Goal: Transaction & Acquisition: Download file/media

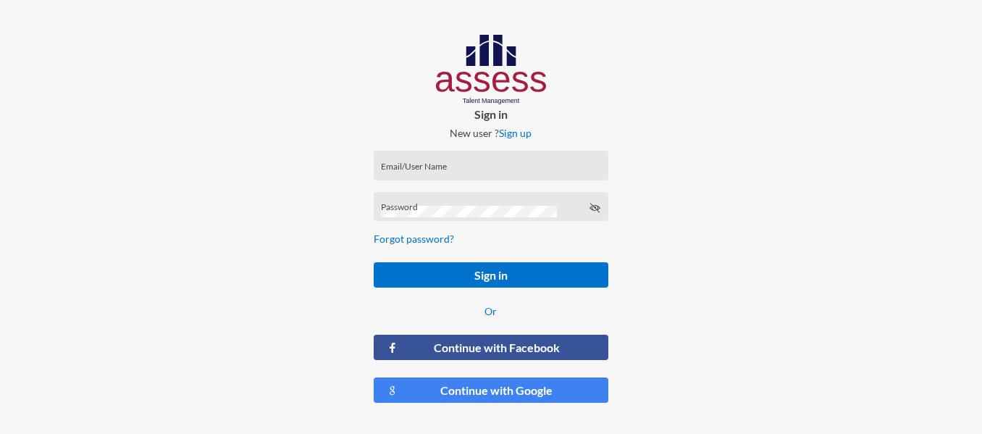
click at [416, 166] on input "Email/User Name" at bounding box center [490, 170] width 219 height 12
paste input "HAH – Talent Map"
type input "HAH – Talent Map"
click at [435, 198] on div "Password" at bounding box center [491, 207] width 235 height 30
click at [598, 207] on icon at bounding box center [595, 208] width 12 height 12
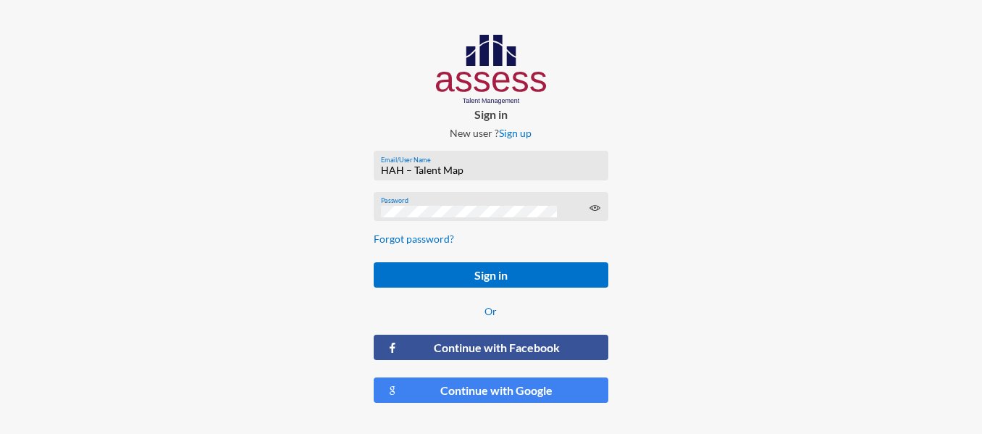
click at [598, 207] on icon at bounding box center [595, 208] width 12 height 12
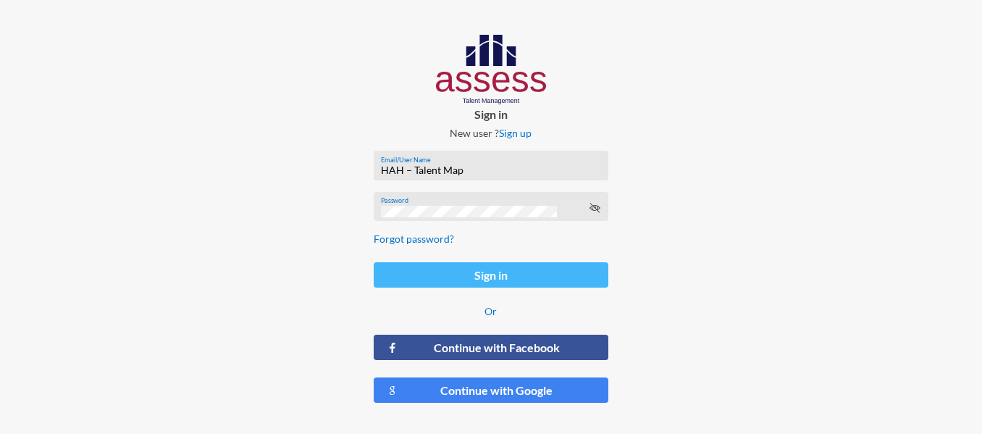
click at [531, 264] on button "Sign in" at bounding box center [491, 274] width 235 height 25
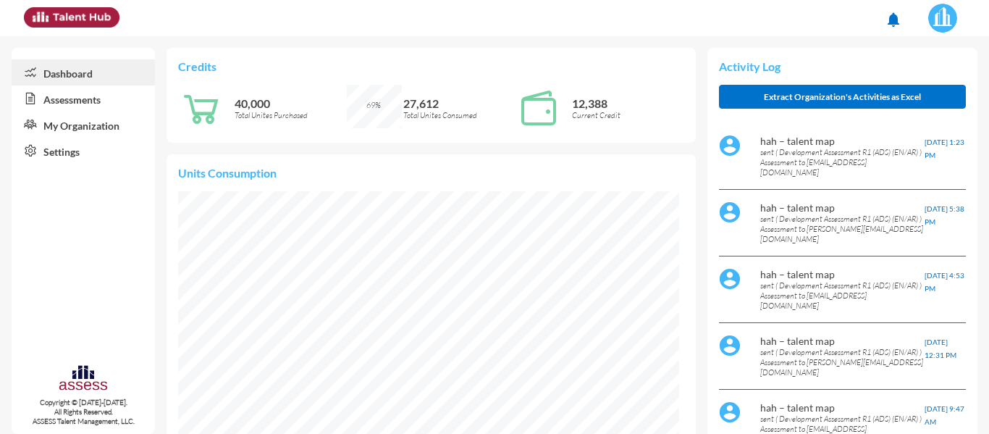
scroll to position [114, 227]
click at [75, 104] on link "Assessments" at bounding box center [83, 98] width 143 height 26
click at [780, 172] on p "sent ( Development Assessment R1 (ADS) (EN/AR) ) Assessment to [EMAIL_ADDRESS][…" at bounding box center [843, 162] width 164 height 30
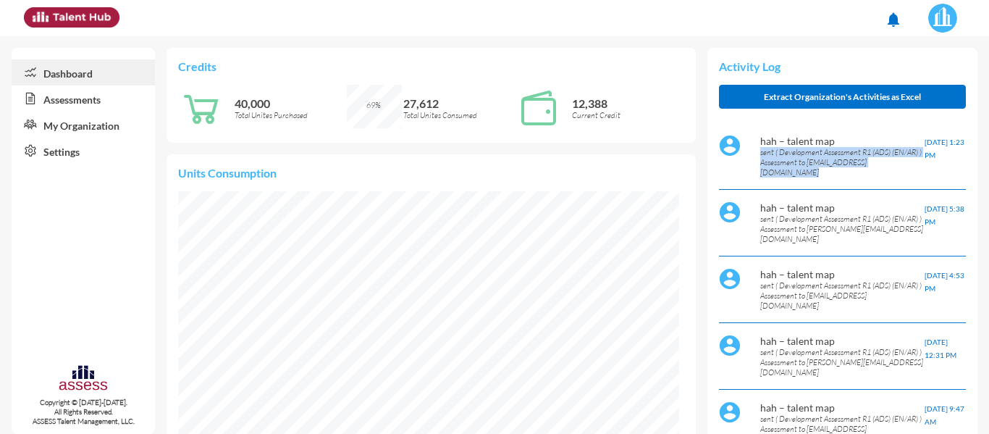
click at [780, 172] on p "sent ( Development Assessment R1 (ADS) (EN/AR) ) Assessment to [EMAIL_ADDRESS][…" at bounding box center [843, 162] width 164 height 30
click at [863, 172] on p "sent ( Development Assessment R1 (ADS) (EN/AR) ) Assessment to [EMAIL_ADDRESS][…" at bounding box center [843, 162] width 164 height 30
drag, startPoint x: 876, startPoint y: 172, endPoint x: 755, endPoint y: 176, distance: 120.3
click at [755, 176] on div "hah – talent map sent ( Development Assessment R1 (ADS) (EN/AR) ) Assessment to…" at bounding box center [842, 156] width 247 height 67
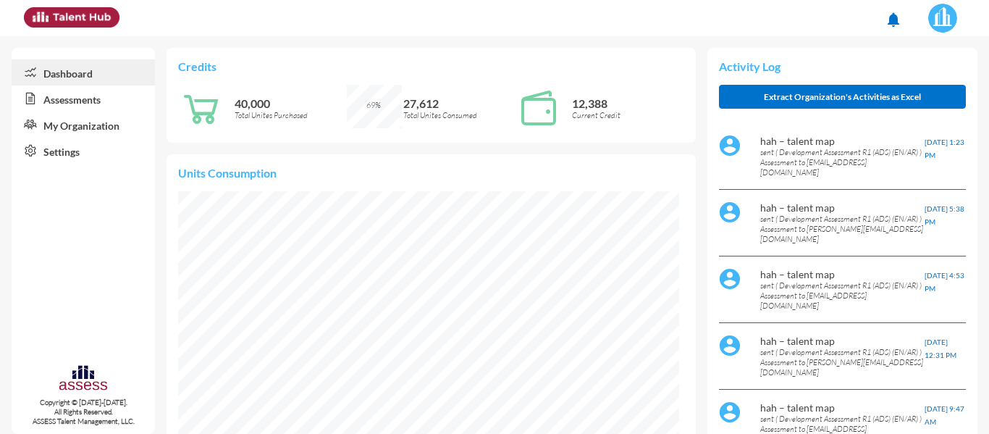
copy p "[EMAIL_ADDRESS][DOMAIN_NAME]"
click at [78, 99] on link "Assessments" at bounding box center [83, 98] width 143 height 26
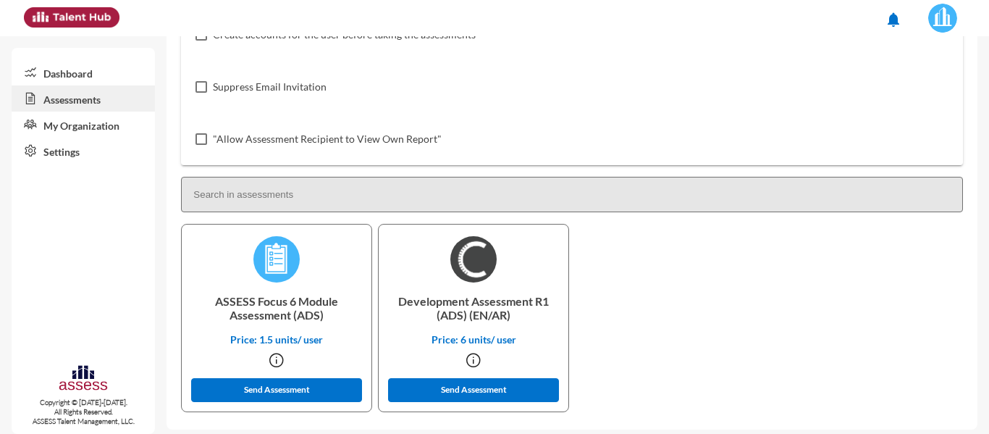
scroll to position [277, 0]
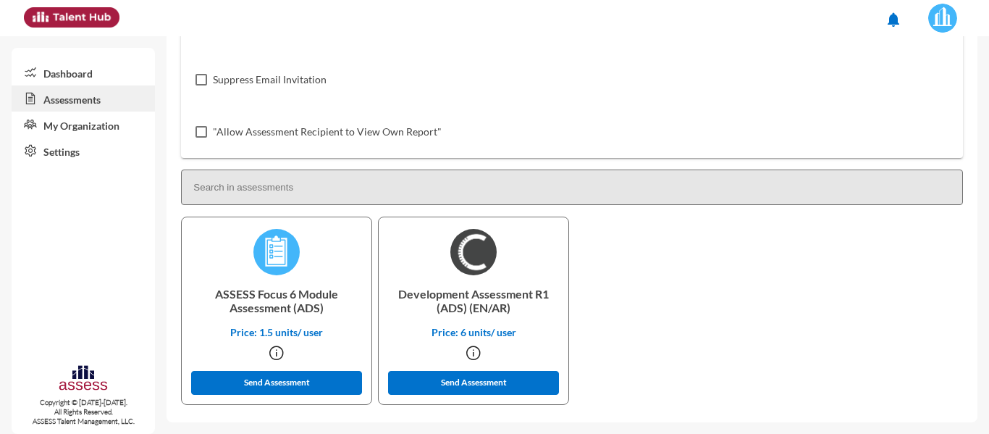
click at [230, 183] on input at bounding box center [572, 186] width 782 height 35
paste input "[EMAIL_ADDRESS][DOMAIN_NAME]"
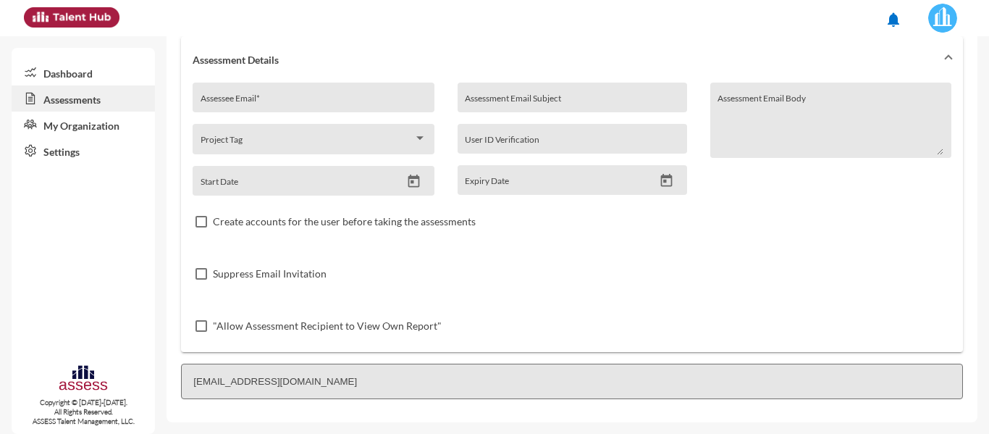
type input "[EMAIL_ADDRESS][DOMAIN_NAME]"
click at [291, 369] on input "[EMAIL_ADDRESS][DOMAIN_NAME]" at bounding box center [572, 381] width 782 height 35
click at [288, 379] on input "[EMAIL_ADDRESS][DOMAIN_NAME]" at bounding box center [572, 381] width 782 height 35
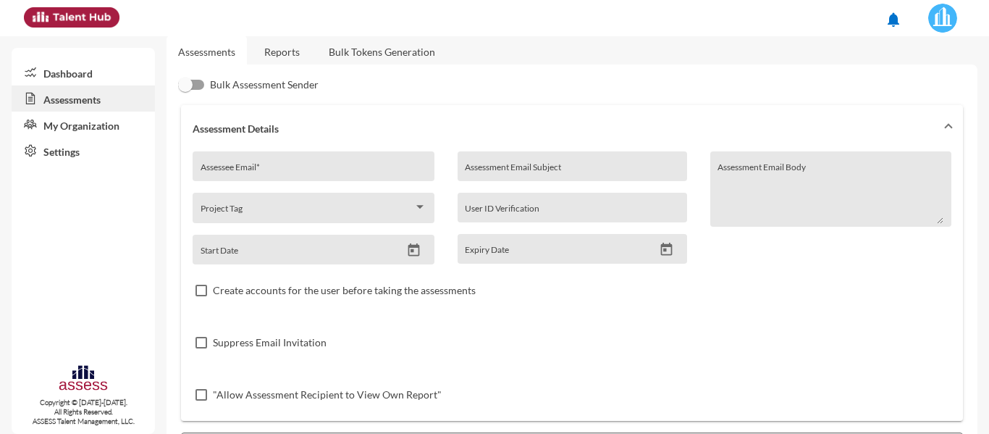
scroll to position [0, 0]
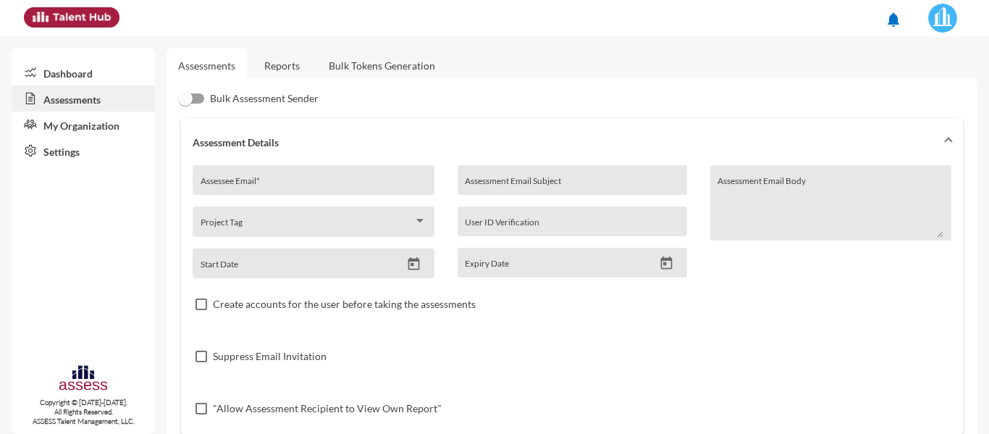
click at [101, 120] on link "My Organization" at bounding box center [83, 125] width 143 height 26
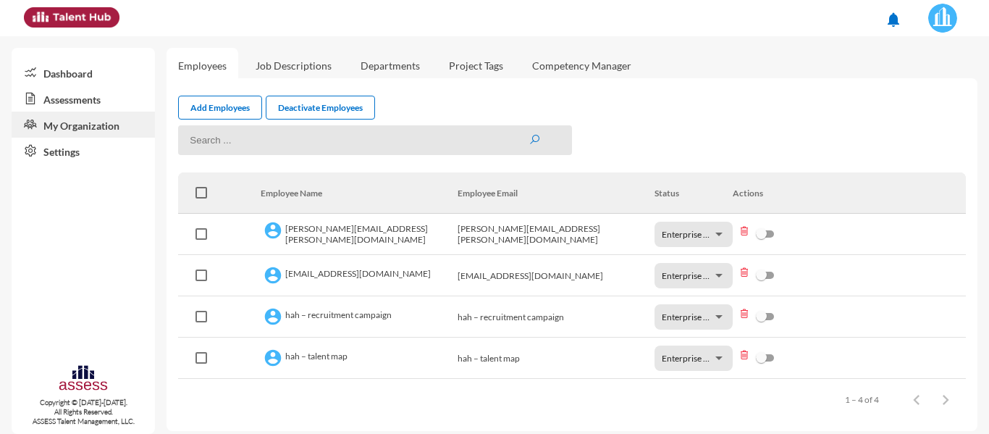
click at [62, 154] on link "Settings" at bounding box center [83, 151] width 143 height 26
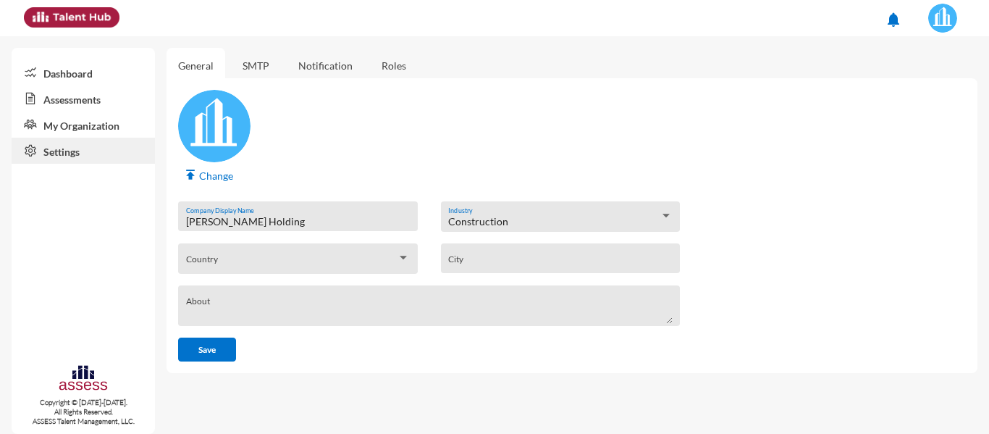
click at [80, 76] on link "Dashboard" at bounding box center [83, 72] width 143 height 26
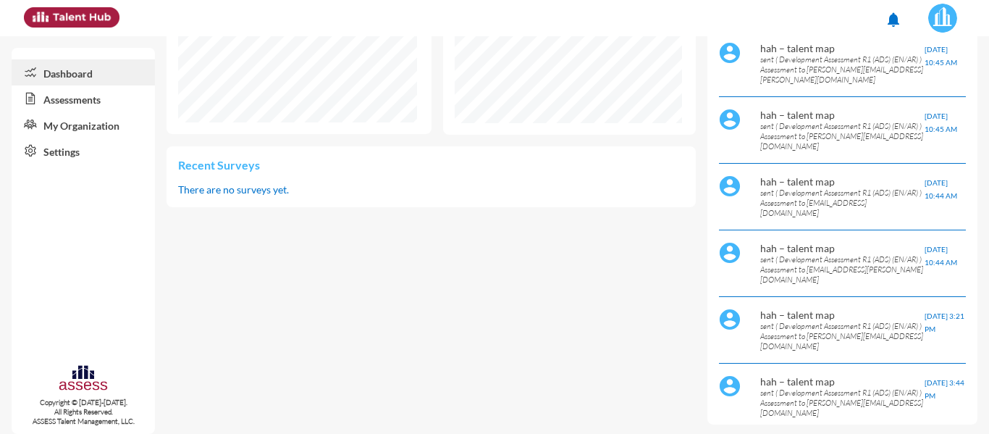
scroll to position [495, 0]
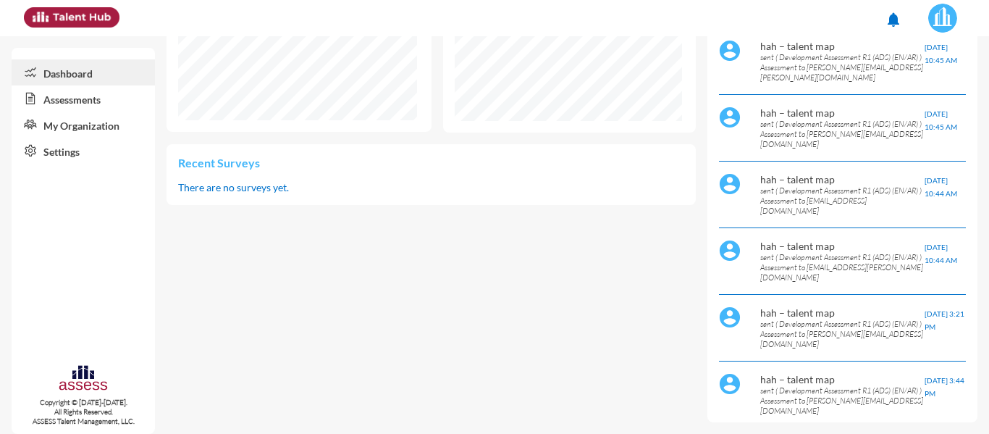
click at [83, 101] on link "Assessments" at bounding box center [83, 98] width 143 height 26
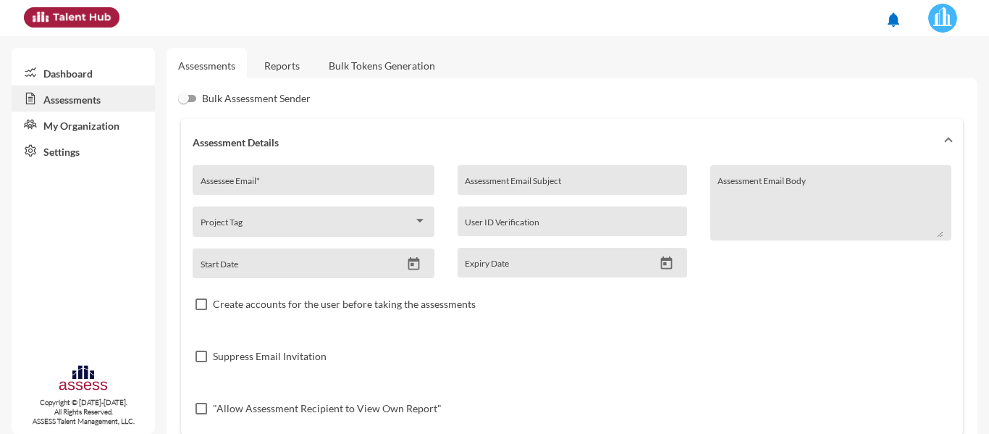
click at [269, 175] on div "Assessee Email *" at bounding box center [314, 184] width 226 height 22
paste input "[EMAIL_ADDRESS][DOMAIN_NAME]"
type input "[EMAIL_ADDRESS][DOMAIN_NAME]"
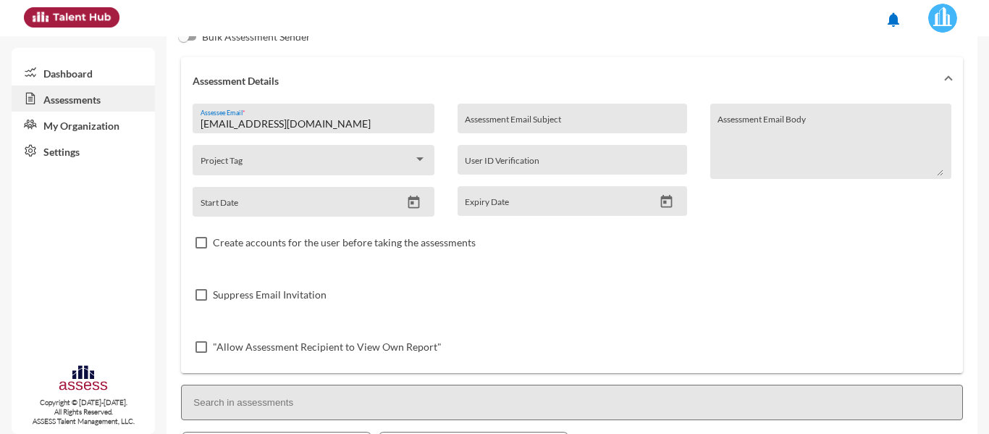
scroll to position [145, 0]
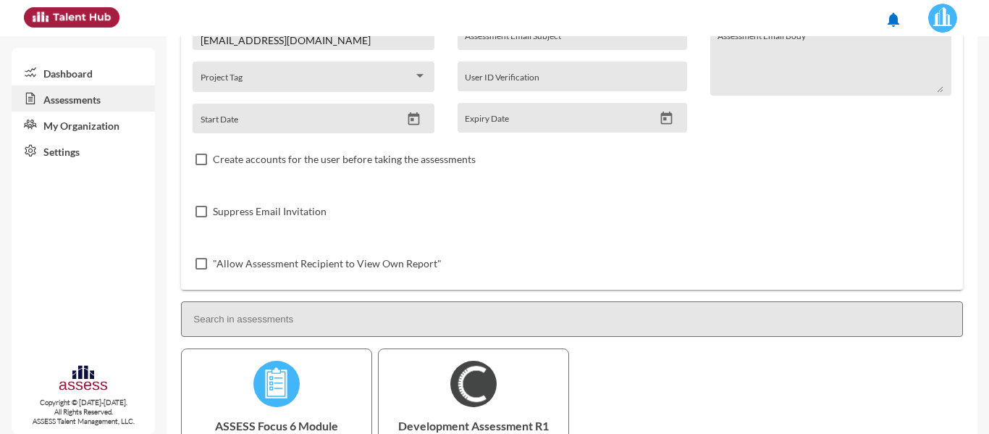
click at [369, 324] on input at bounding box center [572, 318] width 782 height 35
paste input "[EMAIL_ADDRESS][DOMAIN_NAME]"
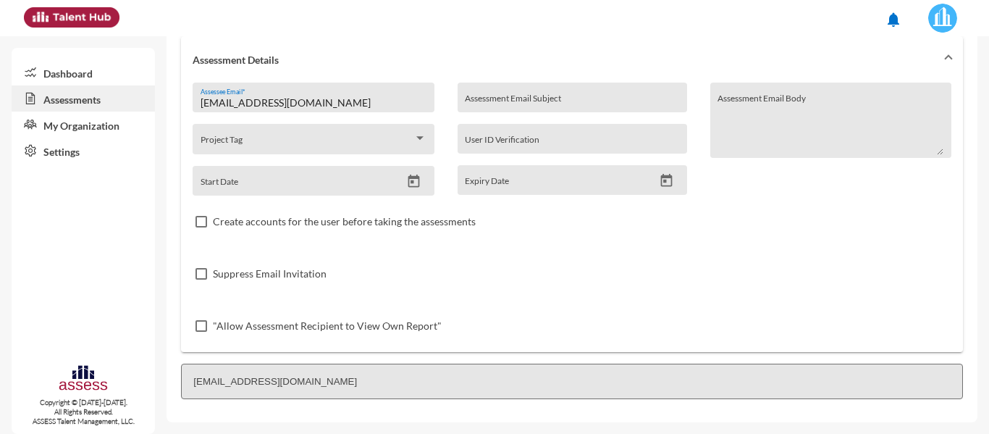
scroll to position [83, 0]
type input "[EMAIL_ADDRESS][DOMAIN_NAME]"
click at [326, 419] on div "Bulk Assessment Sender Assessment Details [EMAIL_ADDRESS][DOMAIN_NAME] Assessee…" at bounding box center [572, 209] width 811 height 427
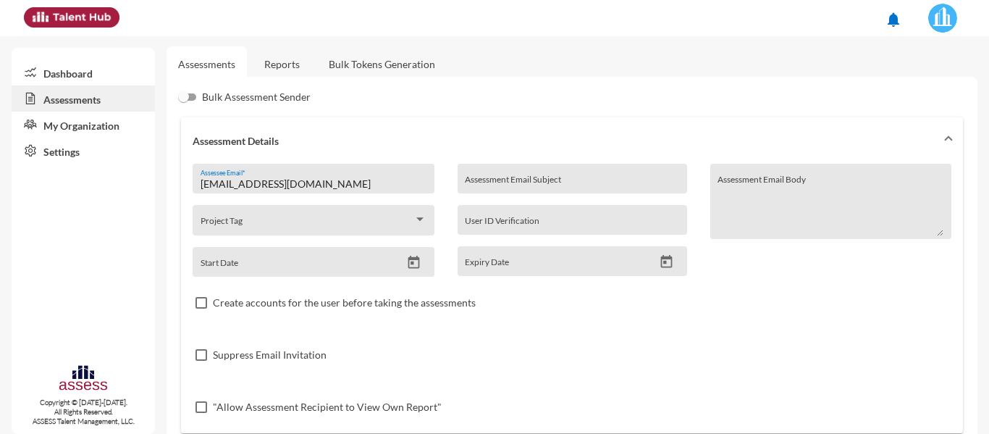
scroll to position [0, 0]
click at [286, 64] on link "Reports" at bounding box center [282, 65] width 59 height 35
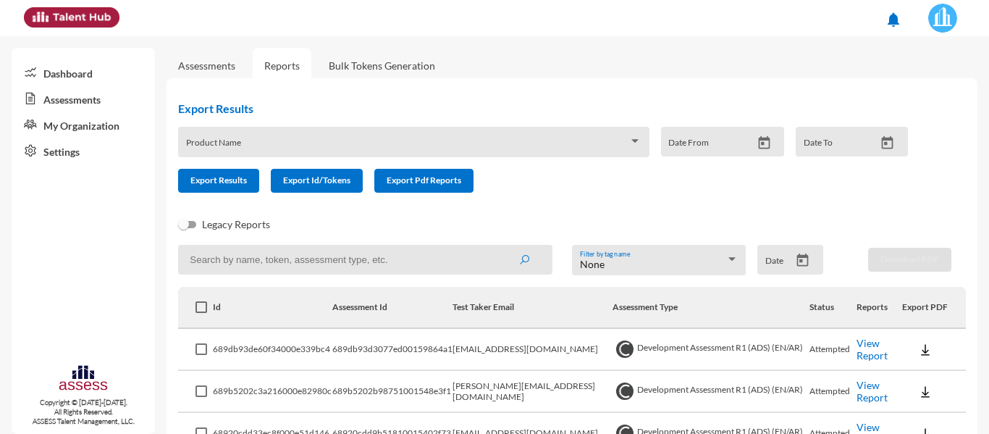
scroll to position [72, 0]
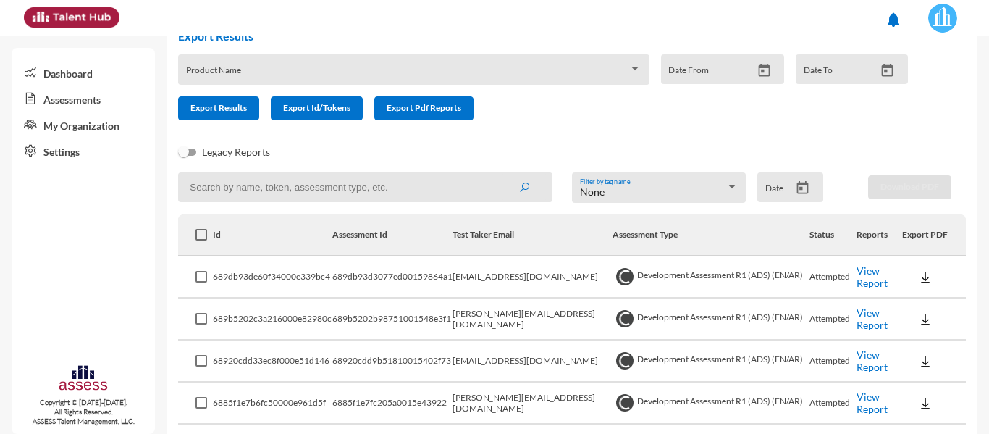
click at [318, 184] on input at bounding box center [365, 187] width 374 height 30
paste input "[EMAIL_ADDRESS][DOMAIN_NAME]"
type input "[EMAIL_ADDRESS][DOMAIN_NAME]"
click at [519, 188] on icon "submit" at bounding box center [525, 188] width 12 height 12
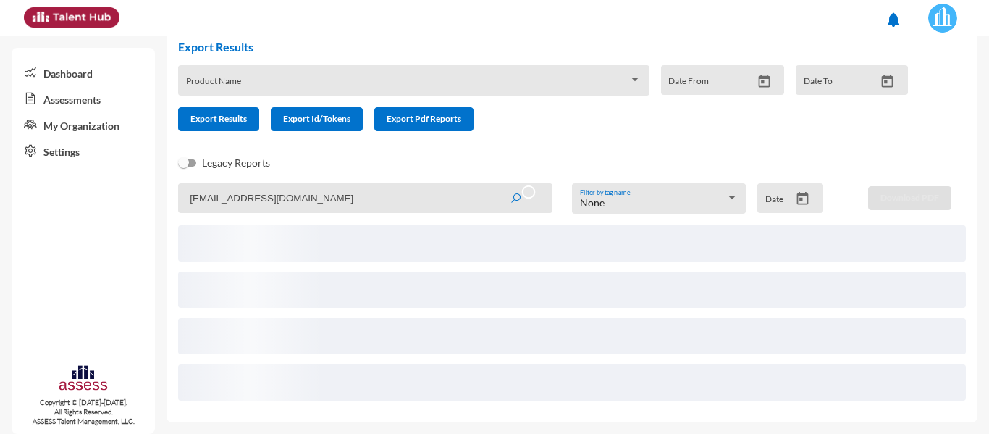
scroll to position [1, 0]
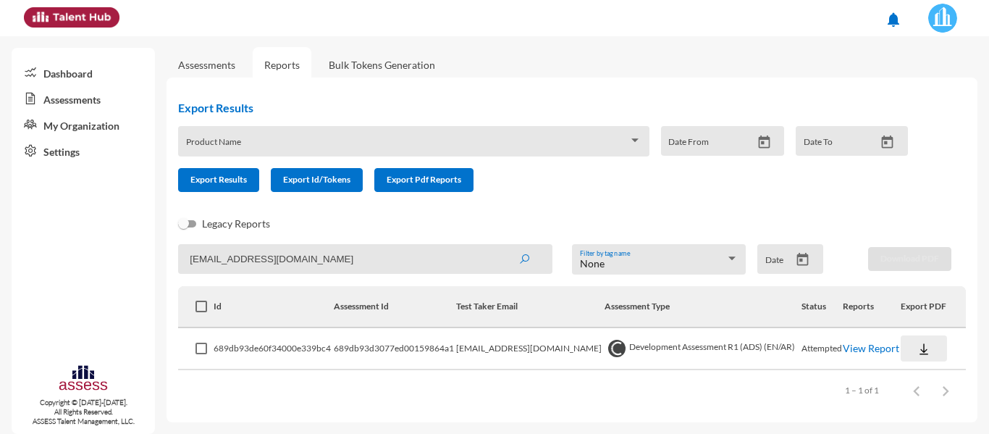
click at [917, 348] on img at bounding box center [924, 349] width 14 height 14
click at [932, 244] on button "OCM / EN" at bounding box center [942, 239] width 96 height 28
click at [917, 351] on img at bounding box center [924, 349] width 14 height 14
click at [926, 269] on button "OCM / AR" at bounding box center [942, 267] width 96 height 28
click at [917, 351] on img at bounding box center [924, 349] width 14 height 14
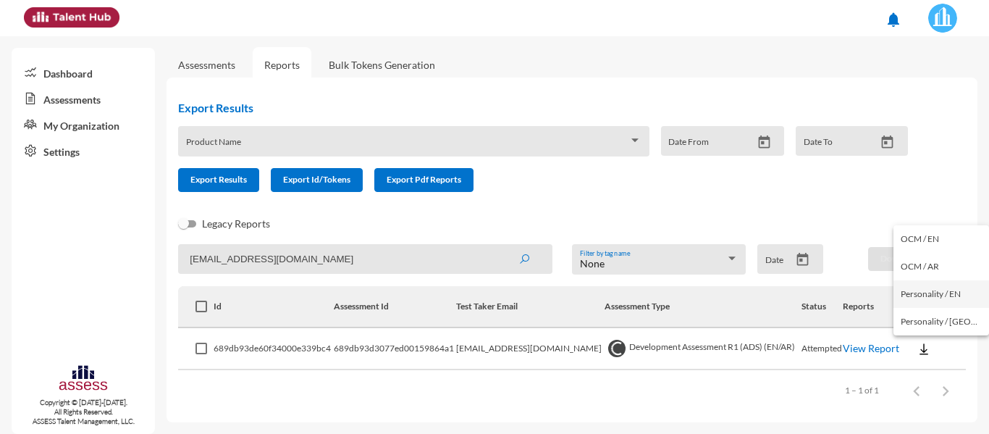
click at [934, 298] on button "Personality / EN" at bounding box center [942, 294] width 96 height 28
click at [917, 348] on img at bounding box center [924, 349] width 14 height 14
click at [654, 378] on div at bounding box center [494, 217] width 989 height 434
click at [920, 349] on img at bounding box center [924, 349] width 14 height 14
click at [932, 298] on button "Personality / EN" at bounding box center [942, 294] width 96 height 28
